Goal: Task Accomplishment & Management: Manage account settings

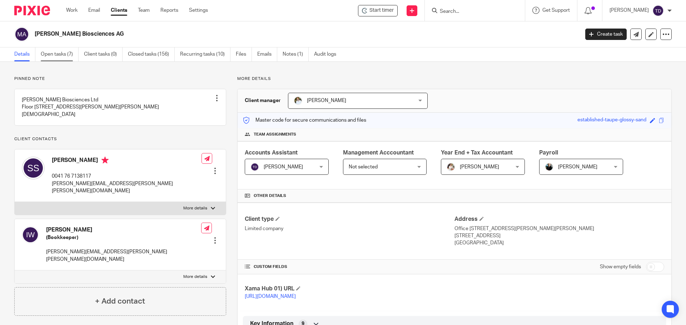
click at [55, 53] on link "Open tasks (7)" at bounding box center [60, 55] width 38 height 14
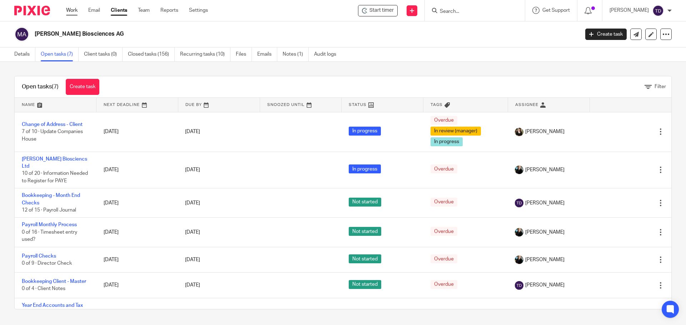
click at [70, 9] on link "Work" at bounding box center [71, 10] width 11 height 7
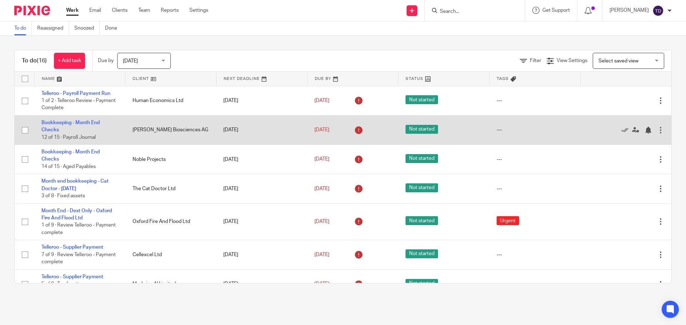
click at [80, 120] on td "Bookkeeping - Month End Checks 12 of 15 · Payroll Journal" at bounding box center [79, 129] width 91 height 29
click at [79, 122] on link "Bookkeeping - Month End Checks" at bounding box center [70, 126] width 58 height 12
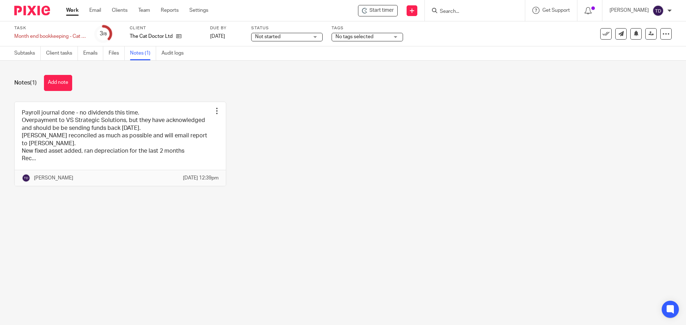
click at [72, 7] on link "Work" at bounding box center [72, 10] width 13 height 7
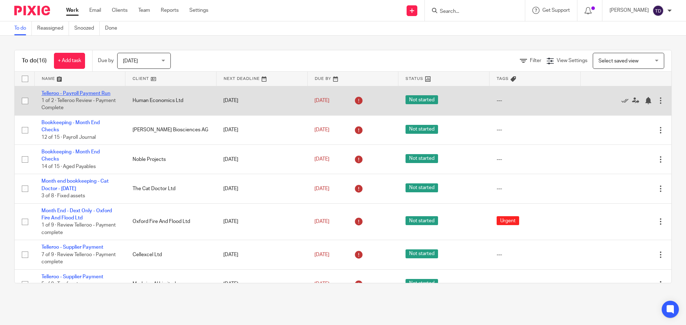
click at [107, 94] on link "Telleroo - Payroll Payment Run" at bounding box center [75, 93] width 69 height 5
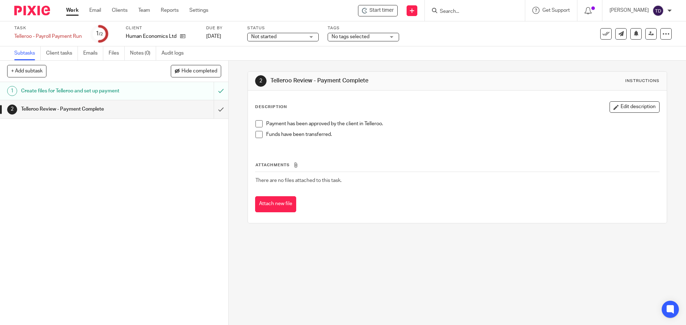
click at [75, 9] on link "Work" at bounding box center [72, 10] width 13 height 7
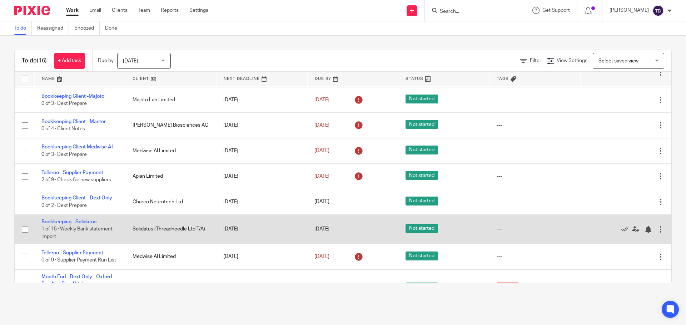
scroll to position [229, 0]
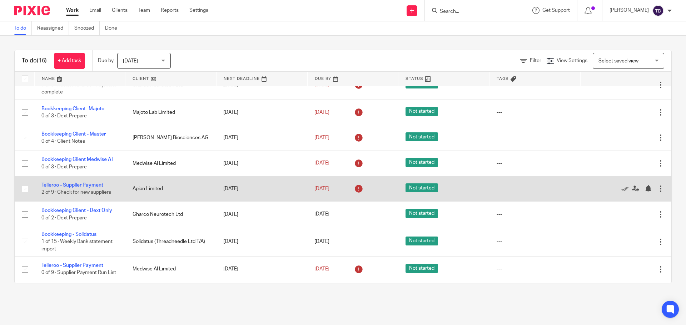
click at [79, 183] on link "Telleroo - Supplier Payment" at bounding box center [72, 185] width 62 height 5
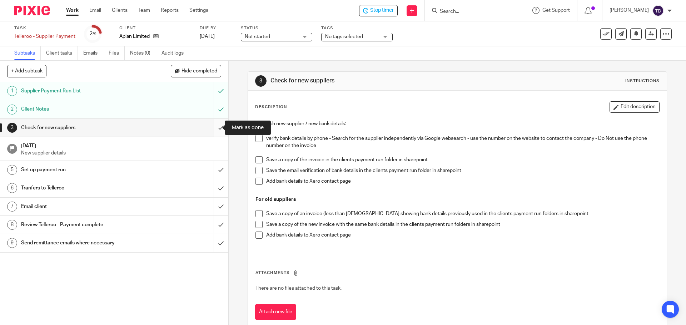
click at [211, 125] on input "submit" at bounding box center [114, 128] width 228 height 18
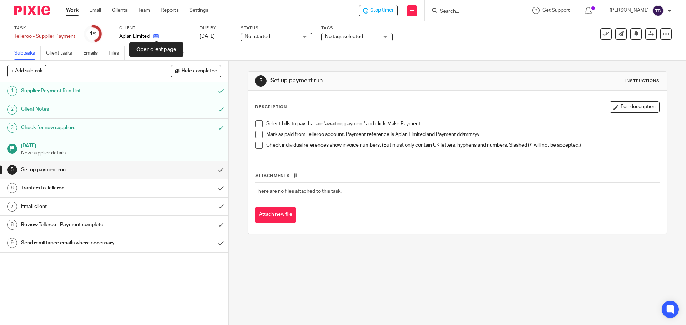
click at [156, 35] on icon at bounding box center [155, 36] width 5 height 5
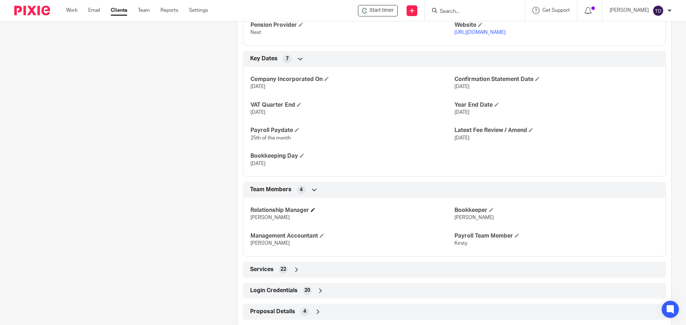
scroll to position [444, 0]
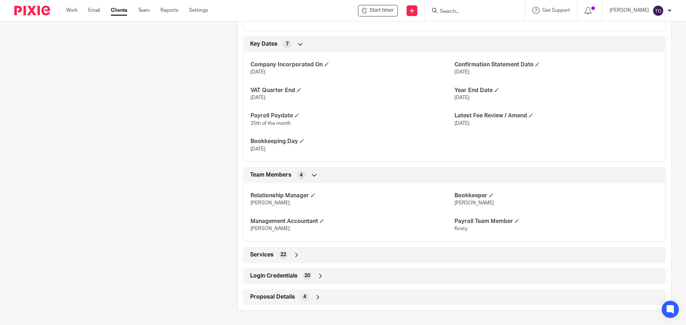
click at [310, 273] on div "Login Credentials 20" at bounding box center [454, 276] width 412 height 12
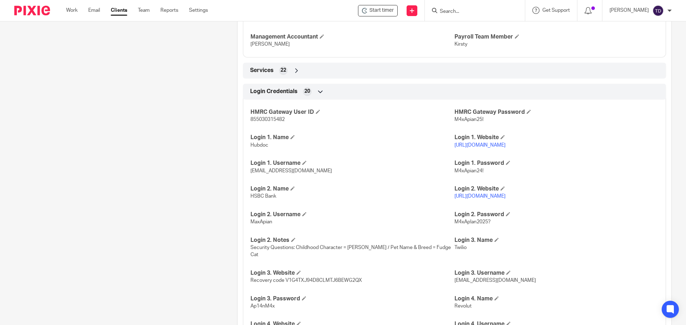
scroll to position [658, 0]
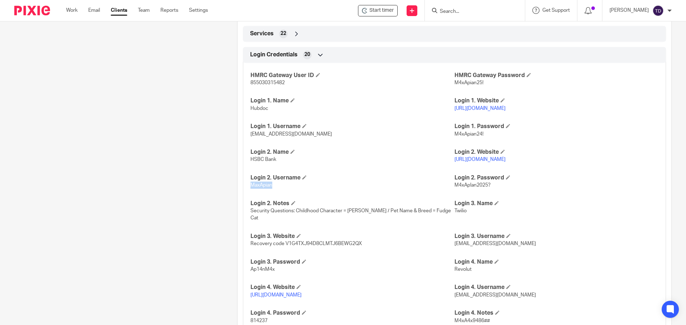
drag, startPoint x: 268, startPoint y: 192, endPoint x: 248, endPoint y: 194, distance: 20.5
click at [248, 194] on div "HMRC Gateway User ID 855030315482 HMRC Gateway Password M4xApian25! Login 1. Na…" at bounding box center [454, 196] width 423 height 277
copy span "MaxApian"
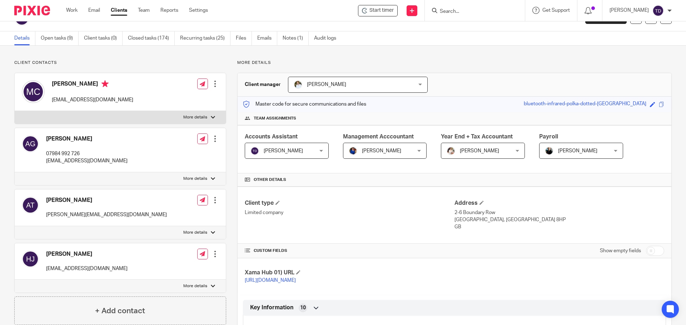
scroll to position [0, 0]
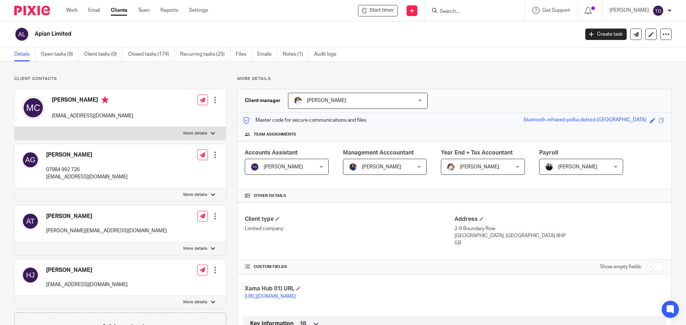
click at [64, 8] on div "Work Email Clients Team Reports Settings Work Email Clients Team Reports Settin…" at bounding box center [139, 10] width 160 height 21
click at [71, 9] on link "Work" at bounding box center [71, 10] width 11 height 7
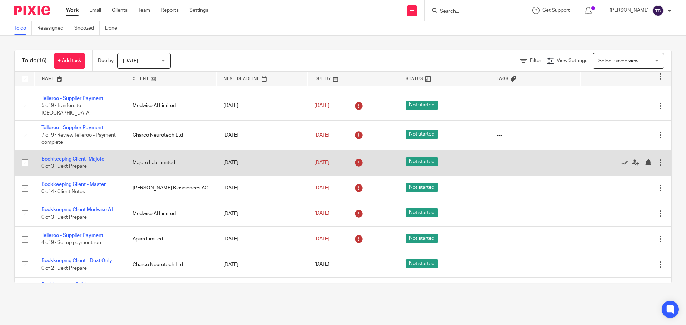
scroll to position [265, 0]
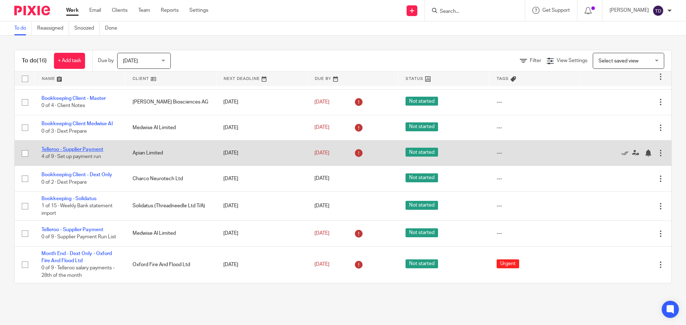
click at [85, 147] on link "Telleroo - Supplier Payment" at bounding box center [72, 149] width 62 height 5
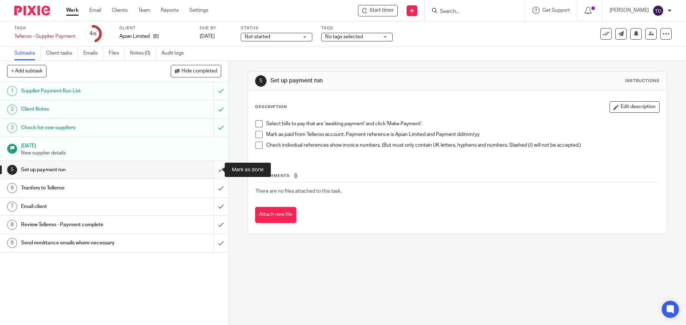
click at [209, 170] on input "submit" at bounding box center [114, 170] width 228 height 18
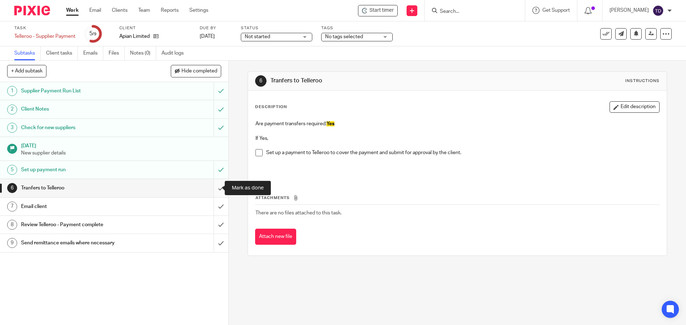
click at [211, 191] on input "submit" at bounding box center [114, 188] width 228 height 18
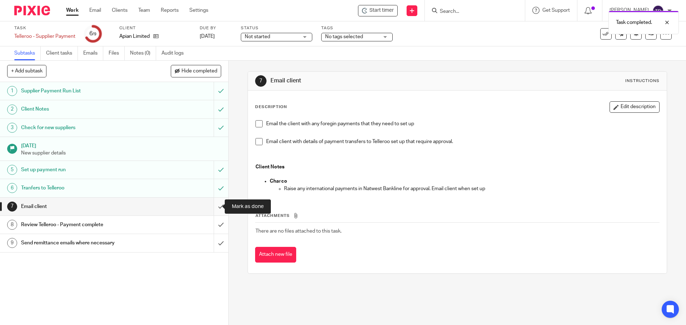
click at [214, 211] on input "submit" at bounding box center [114, 207] width 228 height 18
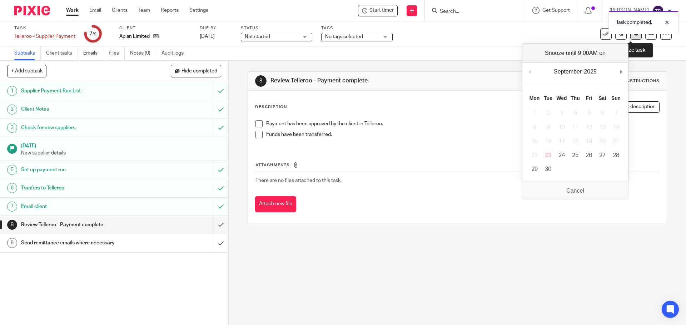
click at [632, 39] on button at bounding box center [635, 33] width 11 height 11
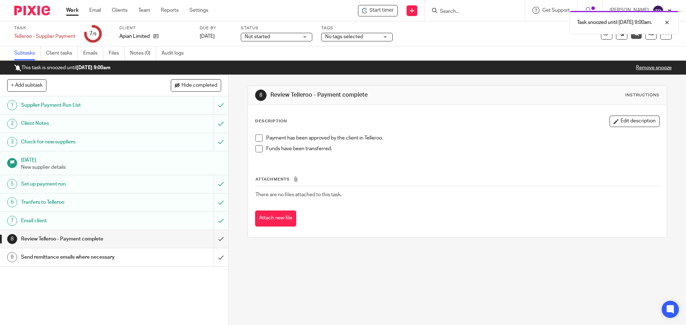
click at [76, 8] on link "Work" at bounding box center [72, 10] width 13 height 7
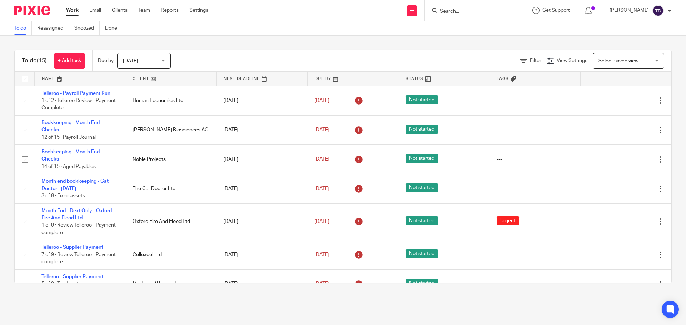
click at [571, 289] on div "To do (15) + Add task Due by Today Today Today Tomorrow This week Next week Thi…" at bounding box center [343, 167] width 686 height 262
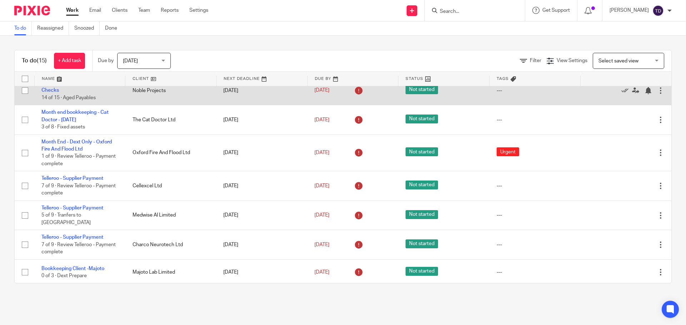
scroll to position [214, 0]
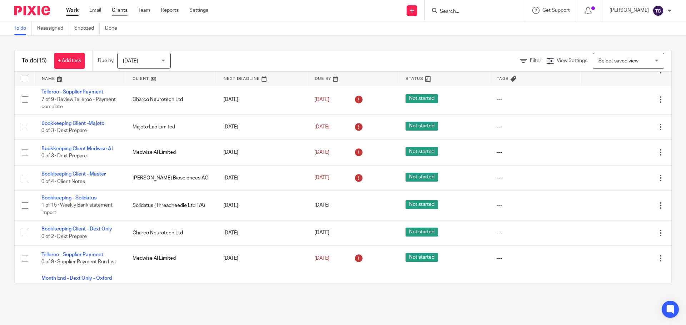
click at [126, 10] on link "Clients" at bounding box center [120, 10] width 16 height 7
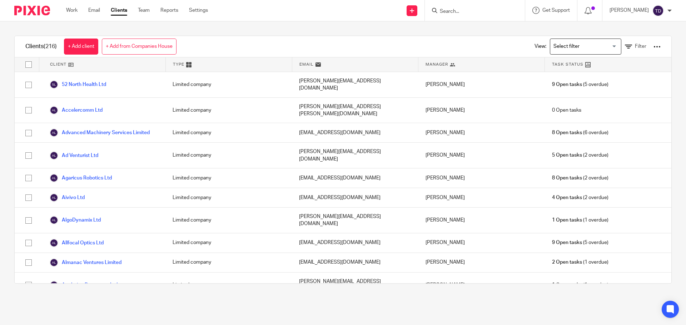
click at [471, 13] on input "Search" at bounding box center [471, 12] width 64 height 6
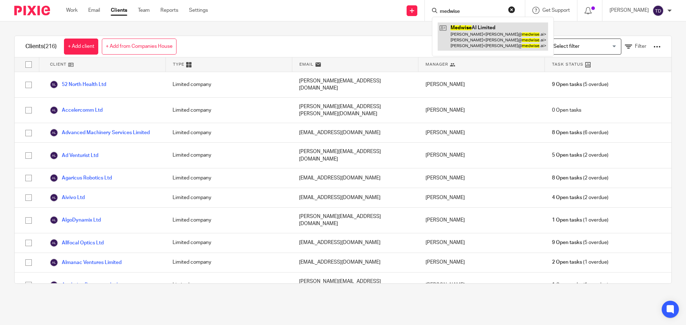
type input "medwise"
click at [463, 35] on link at bounding box center [493, 37] width 110 height 28
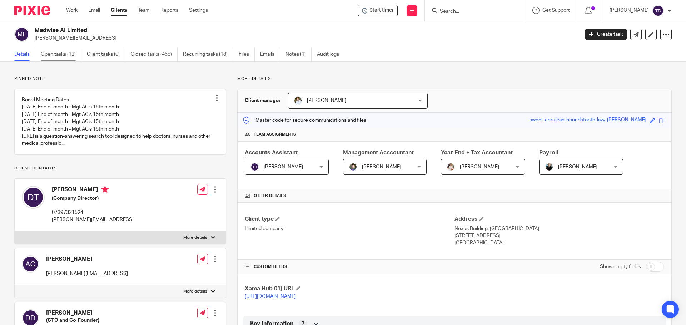
click at [68, 54] on link "Open tasks (12)" at bounding box center [61, 55] width 41 height 14
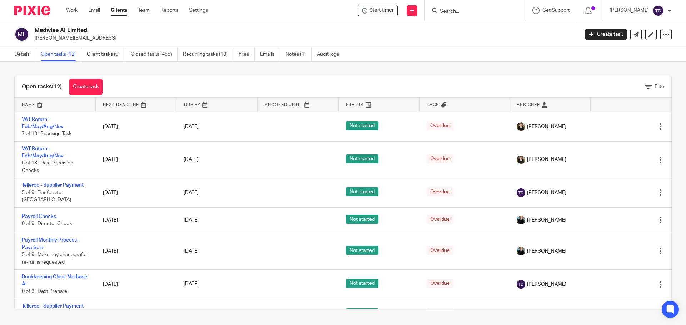
click at [13, 96] on div "Open tasks (12) Create task Filter Name Next Deadline Due By Snoozed Until Stat…" at bounding box center [343, 193] width 686 height 262
click at [73, 8] on link "Work" at bounding box center [71, 10] width 11 height 7
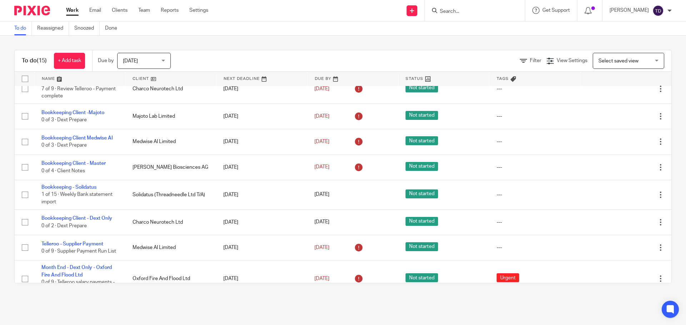
scroll to position [239, 0]
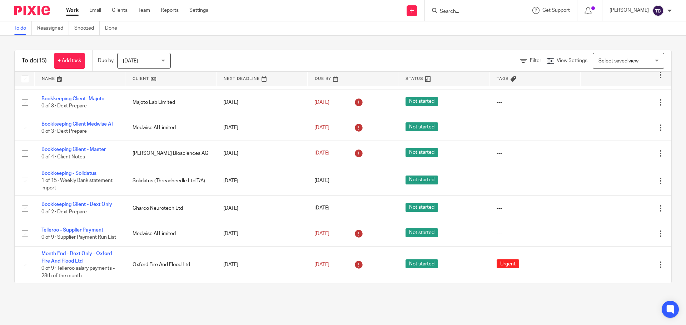
click at [672, 114] on div "To do (15) + Add task Due by Today Today Today Tomorrow This week Next week Thi…" at bounding box center [343, 167] width 686 height 262
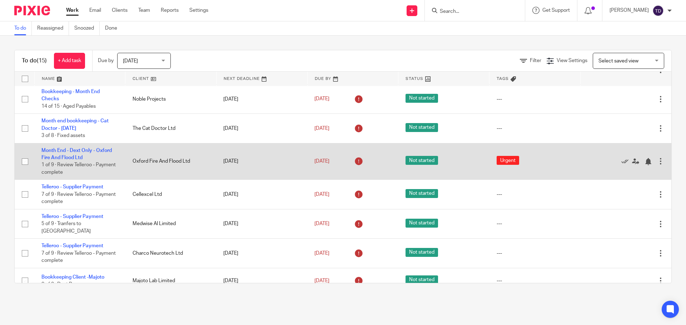
scroll to position [0, 0]
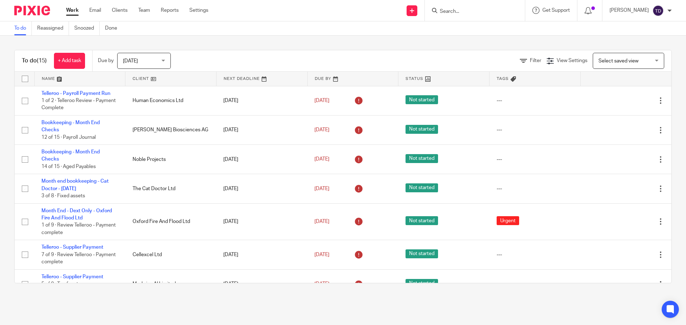
click at [468, 13] on input "Search" at bounding box center [471, 12] width 64 height 6
click at [118, 13] on link "Clients" at bounding box center [120, 10] width 16 height 7
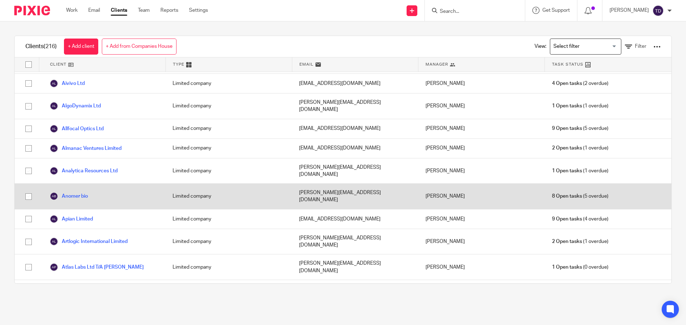
scroll to position [143, 0]
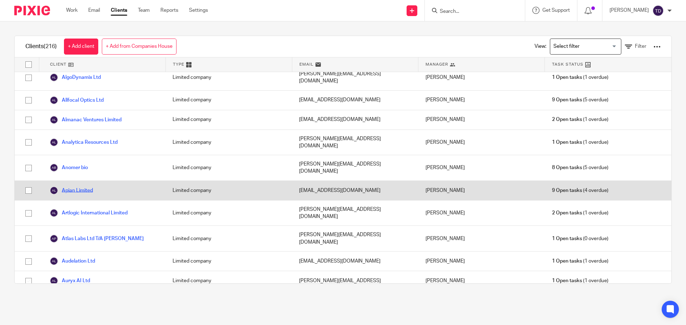
click at [79, 186] on link "Apian Limited" at bounding box center [71, 190] width 43 height 9
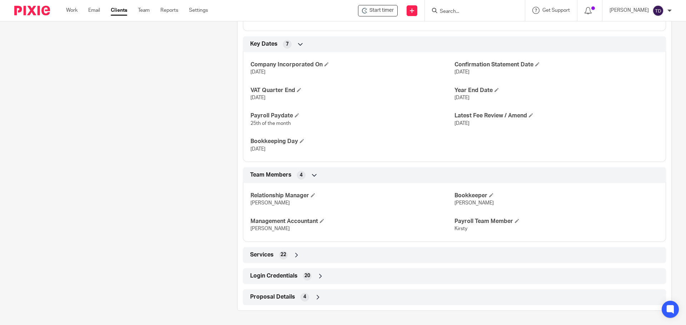
scroll to position [444, 0]
click at [322, 276] on div "Login Credentials 20" at bounding box center [454, 276] width 412 height 12
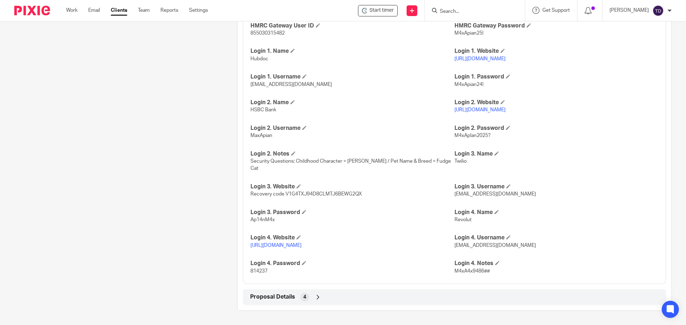
scroll to position [601, 0]
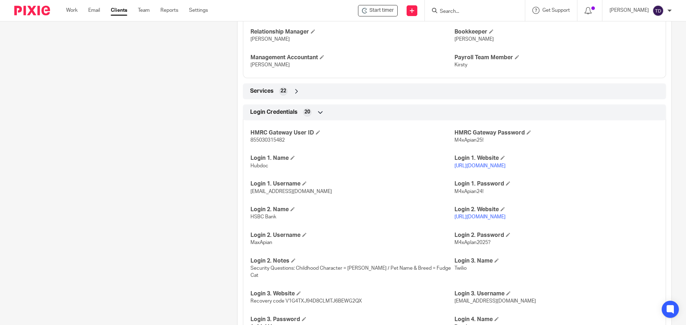
click at [473, 220] on link "https://www.hsbcnet.com/" at bounding box center [479, 217] width 51 height 5
drag, startPoint x: 270, startPoint y: 249, endPoint x: 246, endPoint y: 250, distance: 24.3
click at [246, 250] on div "HMRC Gateway User ID 855030315482 HMRC Gateway Password M4xApian25! Login 1. Na…" at bounding box center [454, 253] width 423 height 277
copy span "MaxApian"
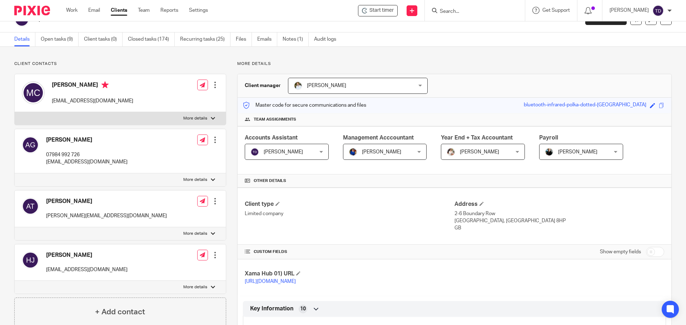
scroll to position [0, 0]
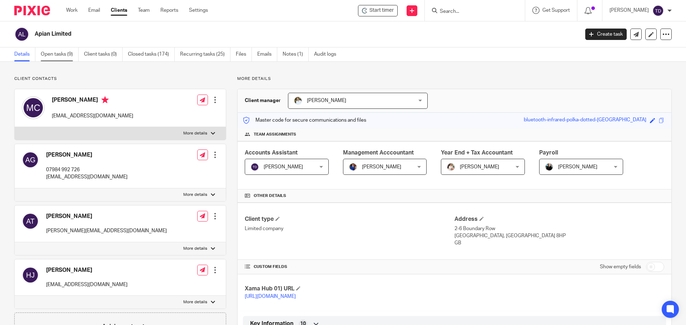
click at [65, 55] on link "Open tasks (9)" at bounding box center [60, 55] width 38 height 14
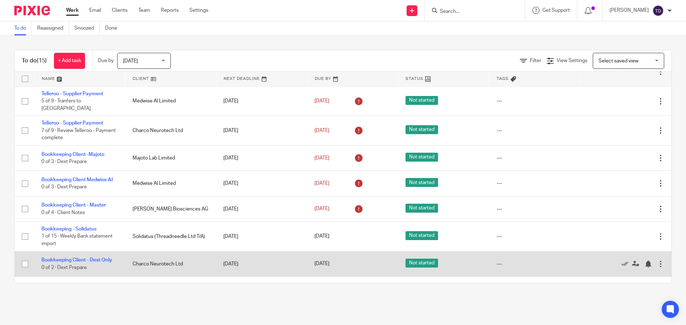
scroll to position [239, 0]
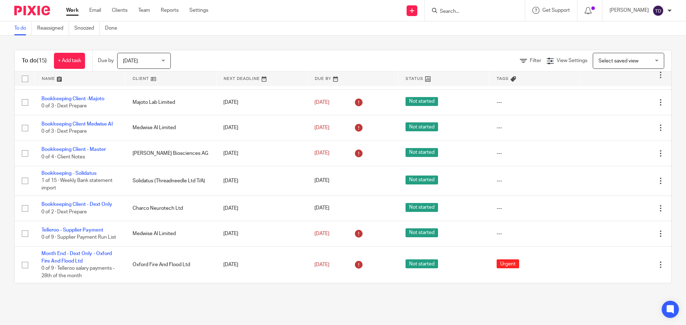
click at [465, 7] on form at bounding box center [477, 10] width 76 height 9
click at [458, 13] on input "Search" at bounding box center [471, 12] width 64 height 6
click at [460, 11] on input "Search" at bounding box center [471, 12] width 64 height 6
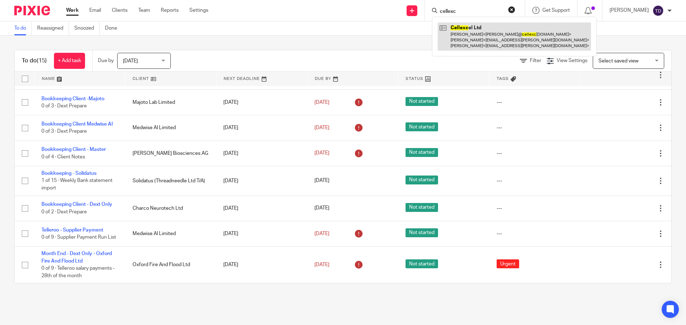
type input "cellexc"
click at [497, 31] on link at bounding box center [514, 37] width 153 height 28
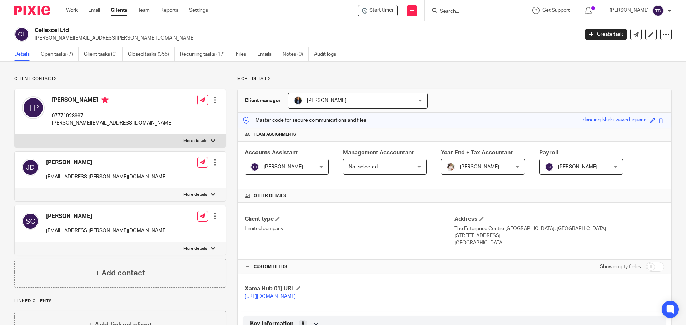
drag, startPoint x: 480, startPoint y: 70, endPoint x: 473, endPoint y: 70, distance: 7.1
click at [60, 54] on link "Open tasks (7)" at bounding box center [60, 55] width 38 height 14
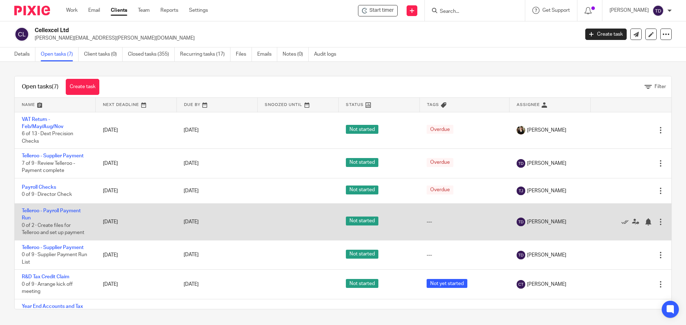
click at [161, 222] on td "[DATE]" at bounding box center [136, 222] width 81 height 37
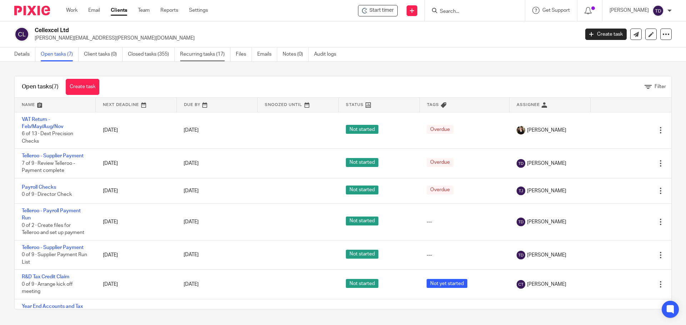
click at [206, 53] on link "Recurring tasks (17)" at bounding box center [205, 55] width 50 height 14
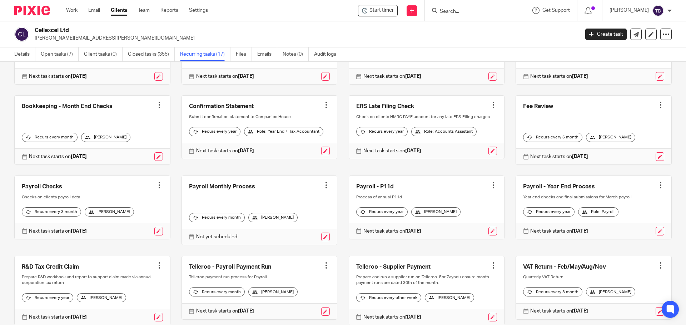
scroll to position [107, 0]
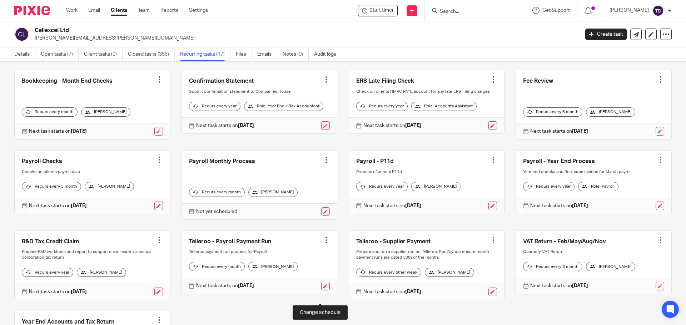
click at [321, 291] on link at bounding box center [325, 286] width 9 height 9
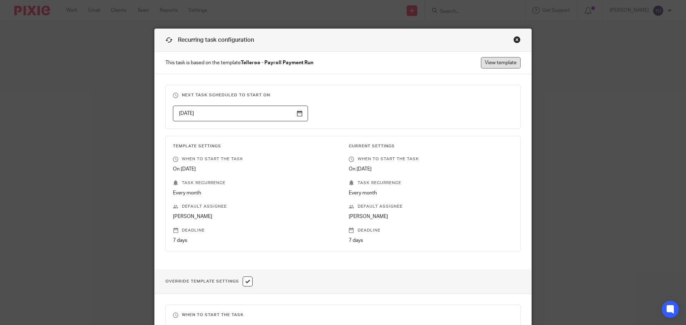
click at [498, 66] on link "View template" at bounding box center [501, 62] width 40 height 11
click at [514, 38] on div "Close this dialog window" at bounding box center [516, 39] width 7 height 7
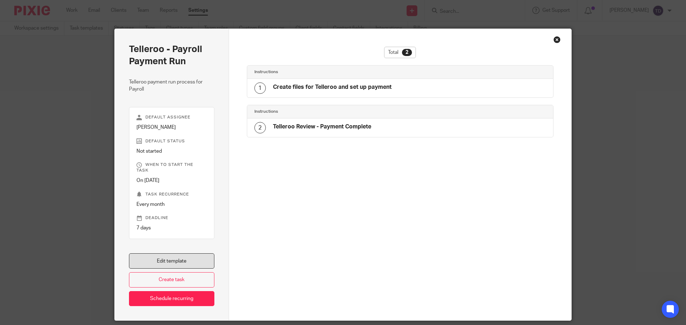
click at [184, 254] on link "Edit template" at bounding box center [171, 261] width 85 height 15
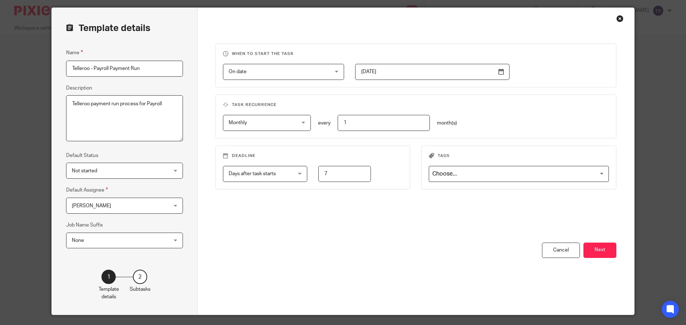
scroll to position [40, 0]
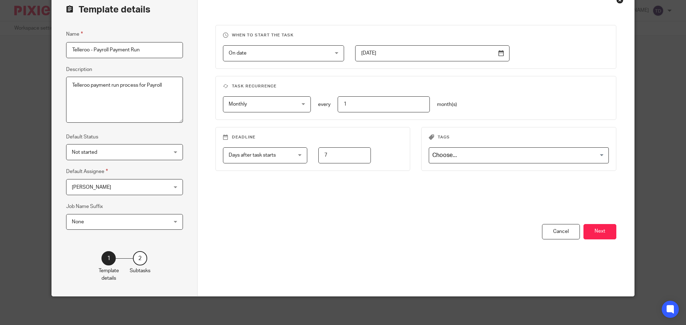
click at [329, 158] on input "7" at bounding box center [344, 156] width 53 height 16
click at [321, 154] on input "7" at bounding box center [344, 156] width 53 height 16
type input "5"
click at [595, 229] on button "Next" at bounding box center [599, 231] width 33 height 15
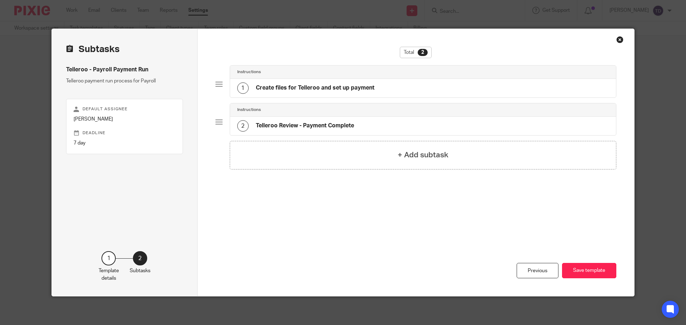
scroll to position [0, 0]
click at [585, 271] on button "Save template" at bounding box center [589, 270] width 54 height 15
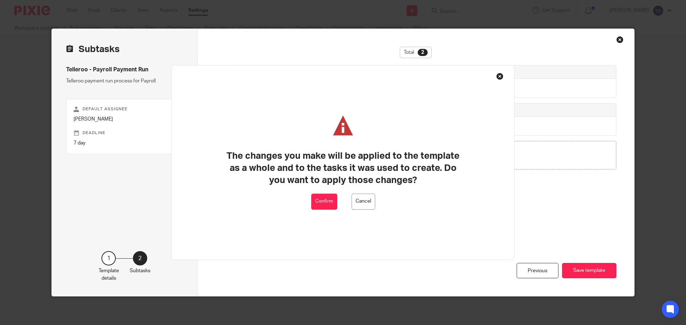
click at [324, 199] on button "Confirm" at bounding box center [324, 202] width 26 height 16
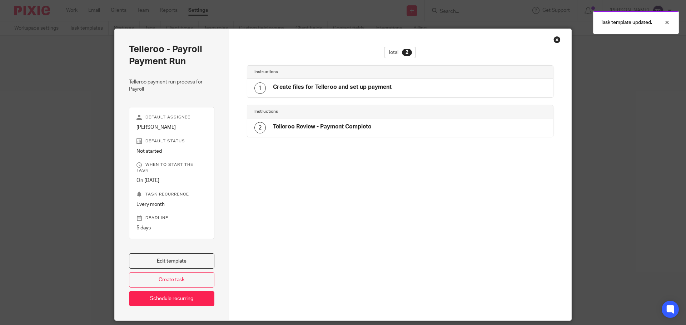
click at [553, 40] on div "Close this dialog window" at bounding box center [556, 39] width 7 height 7
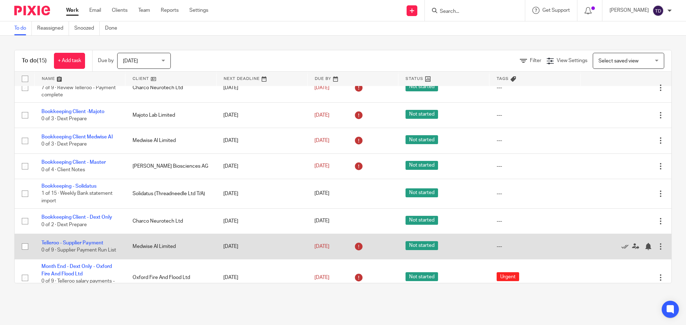
scroll to position [239, 0]
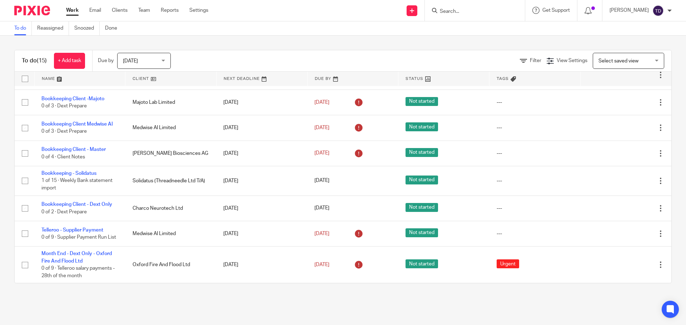
click at [154, 61] on span "Today" at bounding box center [142, 60] width 38 height 15
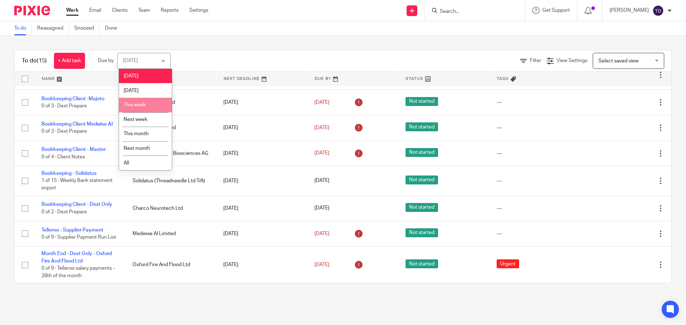
click at [152, 105] on li "This week" at bounding box center [145, 105] width 53 height 15
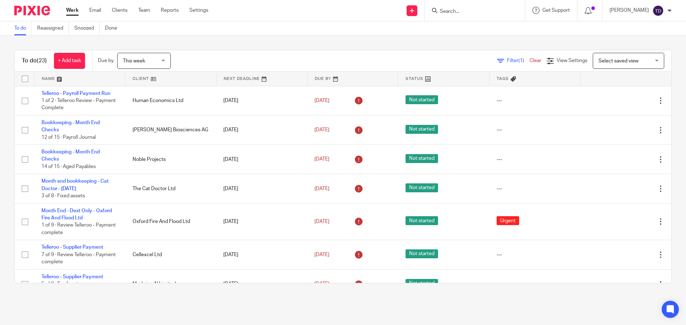
click at [165, 59] on div "This week This week" at bounding box center [144, 61] width 54 height 16
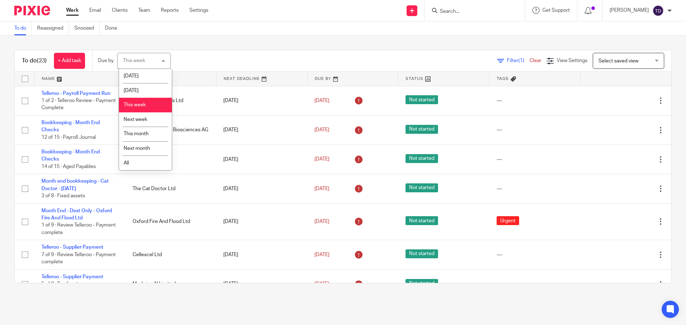
click at [166, 59] on div "This week This week" at bounding box center [144, 61] width 54 height 16
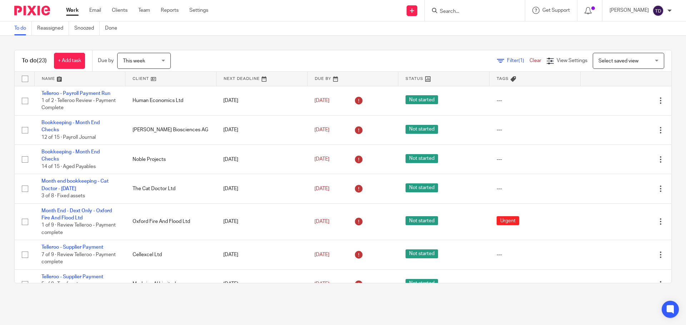
click at [166, 59] on div "This week This week" at bounding box center [144, 61] width 54 height 16
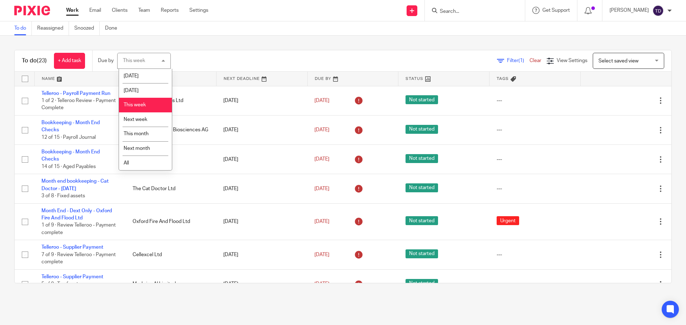
click at [167, 59] on div "This week This week" at bounding box center [144, 61] width 54 height 16
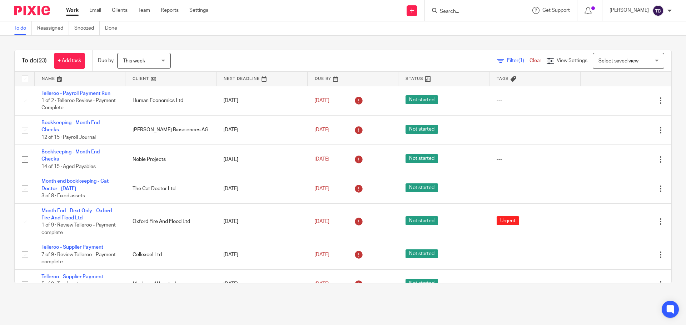
click at [167, 59] on div "This week This week" at bounding box center [144, 61] width 54 height 16
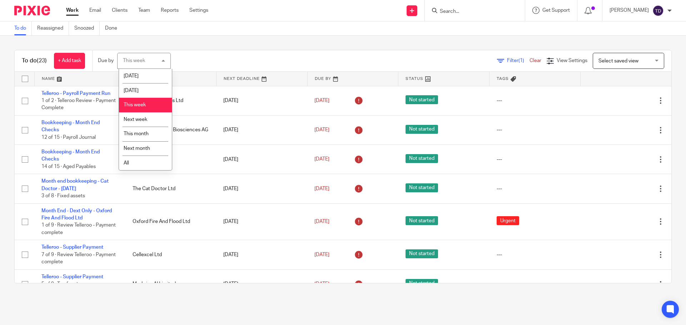
click at [167, 59] on div "This week This week" at bounding box center [144, 61] width 54 height 16
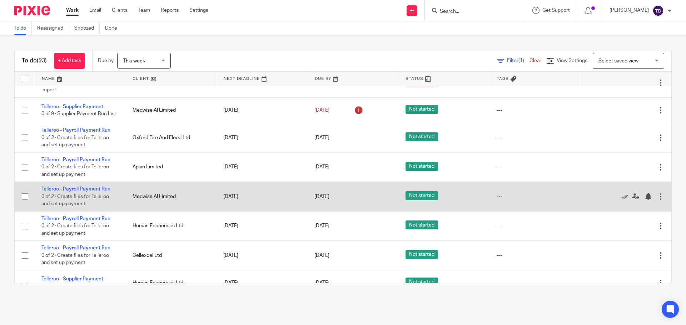
scroll to position [332, 0]
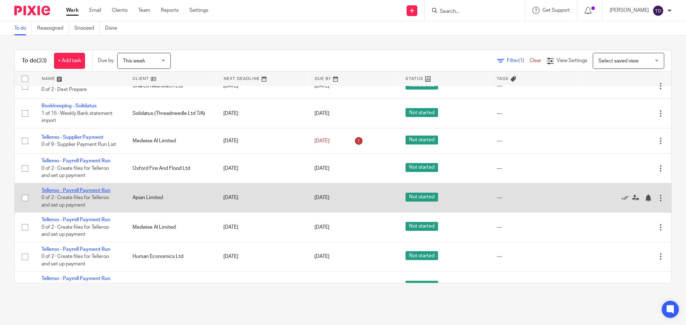
click at [85, 190] on link "Telleroo - Payroll Payment Run" at bounding box center [75, 190] width 69 height 5
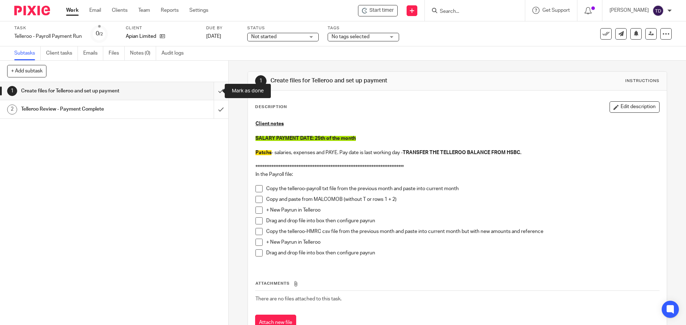
click at [212, 92] on input "submit" at bounding box center [114, 91] width 228 height 18
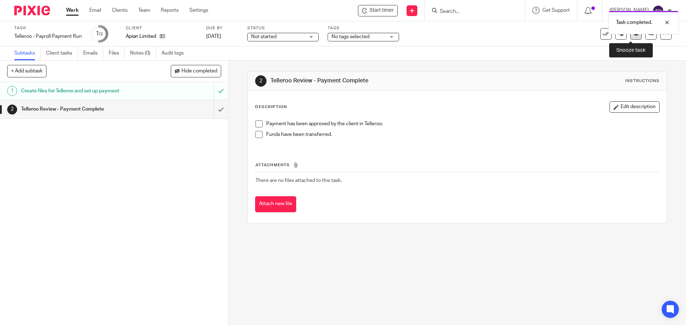
click at [633, 36] on icon at bounding box center [635, 33] width 5 height 5
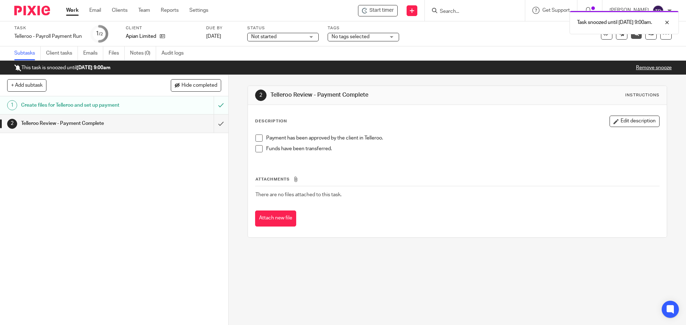
click at [69, 10] on link "Work" at bounding box center [72, 10] width 13 height 7
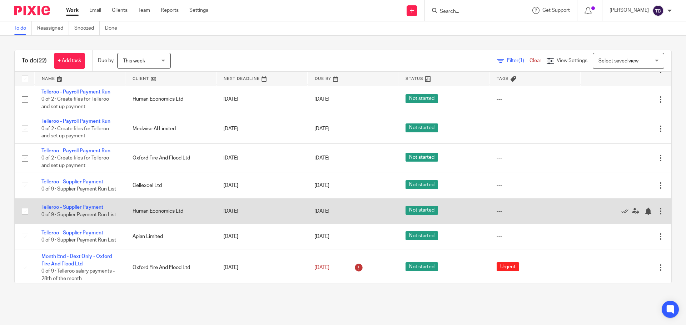
scroll to position [445, 0]
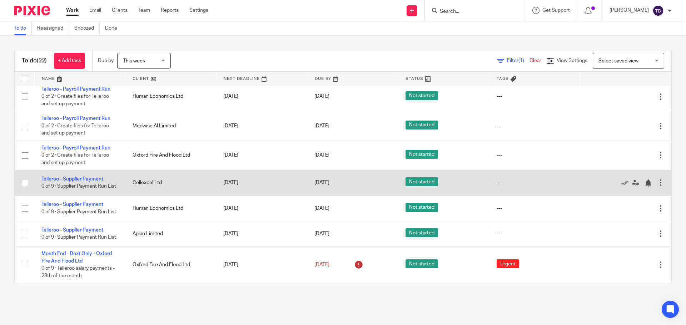
click at [74, 170] on td "Telleroo - Supplier Payment 0 of 9 · Supplier Payment Run List" at bounding box center [79, 182] width 91 height 25
click at [70, 177] on link "Telleroo - Supplier Payment" at bounding box center [72, 179] width 62 height 5
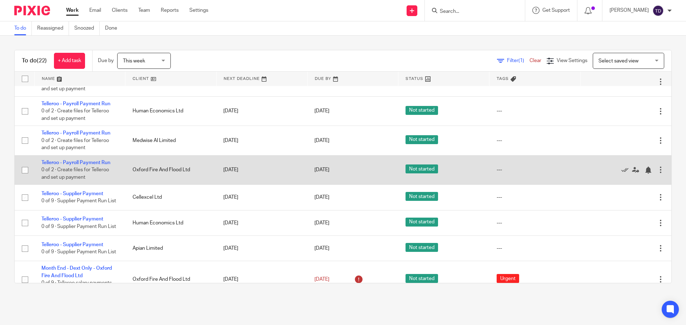
scroll to position [374, 0]
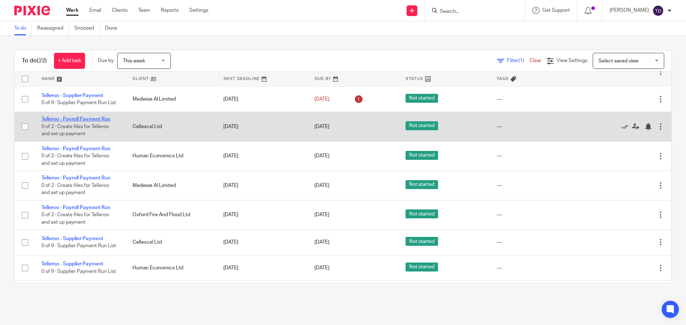
click at [90, 117] on link "Telleroo - Payroll Payment Run" at bounding box center [75, 119] width 69 height 5
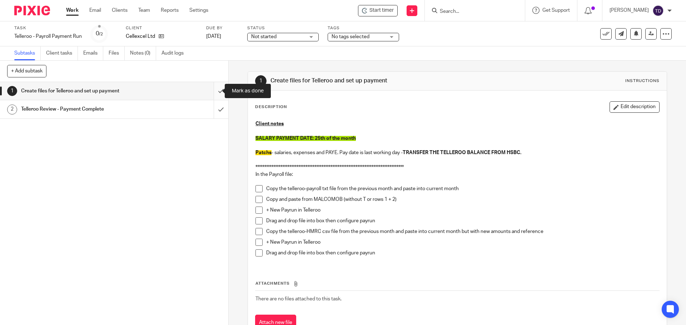
click at [216, 89] on input "submit" at bounding box center [114, 91] width 228 height 18
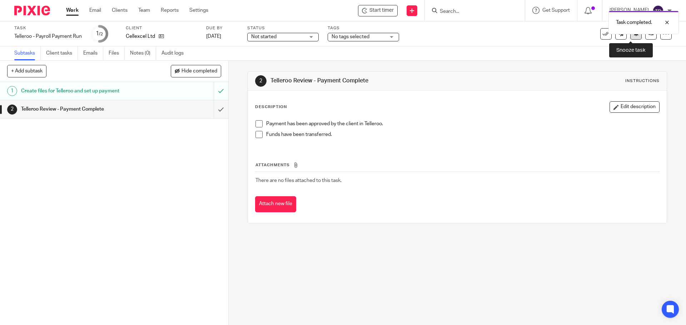
click at [633, 36] on icon at bounding box center [635, 33] width 5 height 5
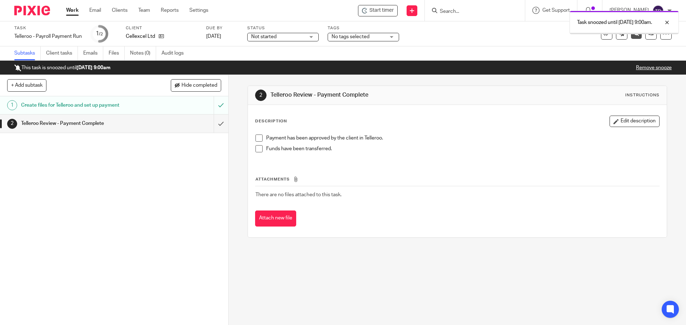
click at [70, 6] on div "Work Email Clients Team Reports Settings Work Email Clients Team Reports Settin…" at bounding box center [139, 10] width 160 height 21
click at [73, 8] on link "Work" at bounding box center [72, 10] width 13 height 7
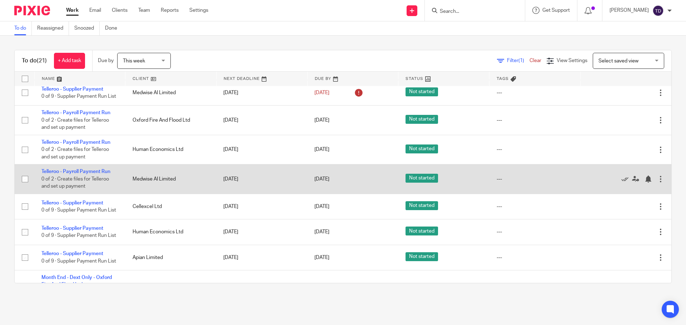
scroll to position [416, 0]
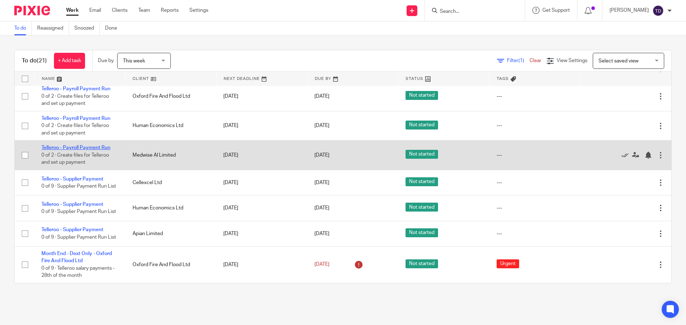
click at [81, 145] on link "Telleroo - Payroll Payment Run" at bounding box center [75, 147] width 69 height 5
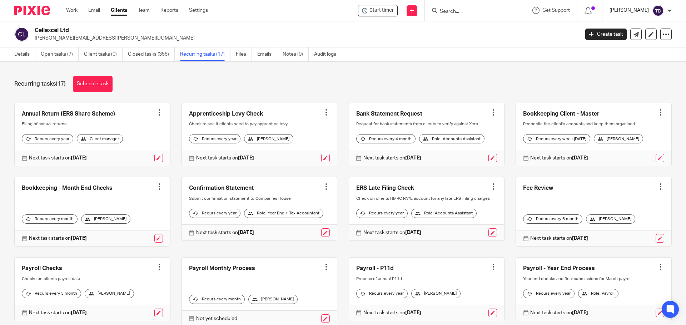
click at [647, 7] on p "[PERSON_NAME]" at bounding box center [628, 10] width 39 height 7
click at [639, 50] on span "Logout" at bounding box center [639, 49] width 16 height 5
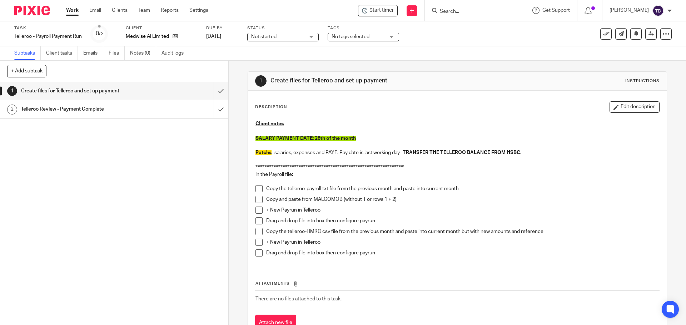
click at [666, 11] on div "[PERSON_NAME]" at bounding box center [640, 10] width 62 height 11
click at [634, 47] on span "Logout" at bounding box center [639, 49] width 16 height 5
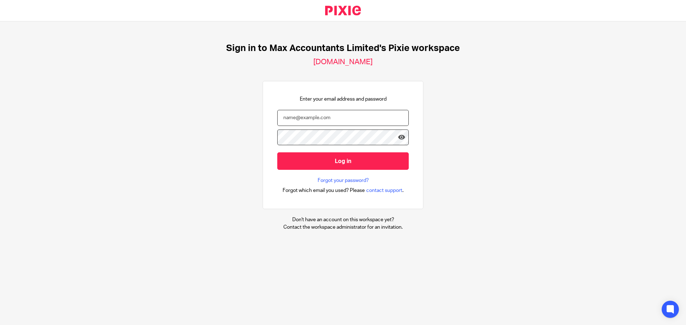
type input "tom@maxaccountants.co.uk"
